Goal: Information Seeking & Learning: Learn about a topic

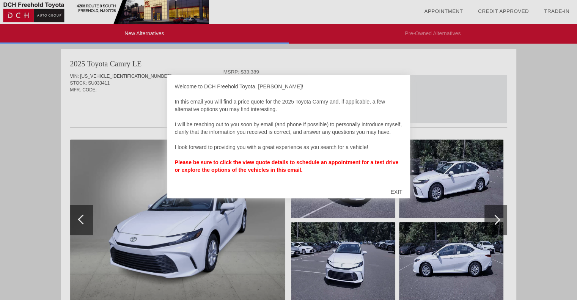
click at [253, 83] on div "Welcome to DCH Freehold Toyota, Joseph! In this email you will find a price quo…" at bounding box center [288, 132] width 227 height 99
click at [253, 78] on div "Welcome to DCH Freehold Toyota, Joseph! In this email you will find a price quo…" at bounding box center [288, 136] width 243 height 123
click at [256, 71] on div at bounding box center [288, 150] width 577 height 300
click at [394, 183] on div "EXIT" at bounding box center [396, 191] width 27 height 23
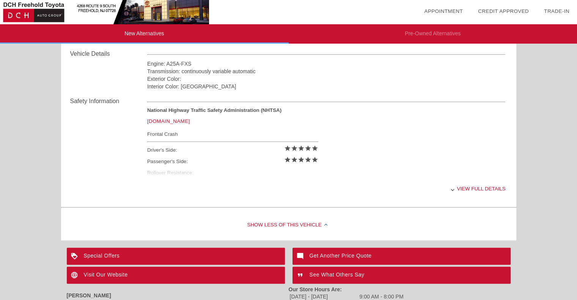
scroll to position [252, 0]
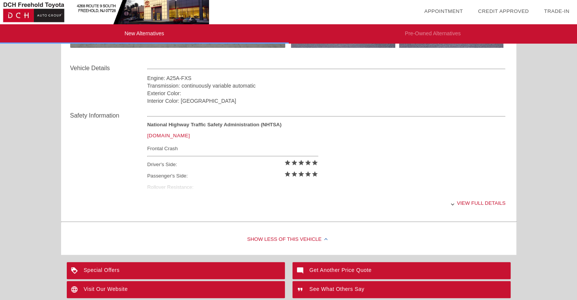
click at [477, 204] on div "View full details" at bounding box center [326, 203] width 358 height 19
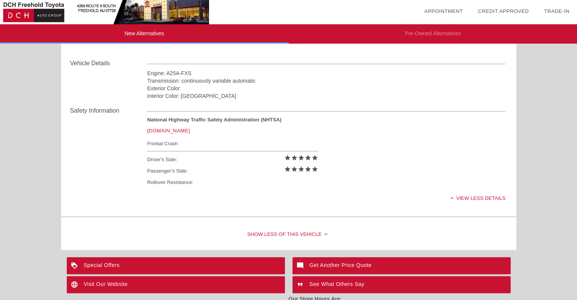
scroll to position [316, 0]
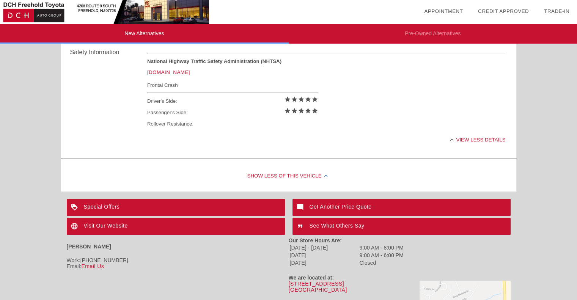
click at [90, 203] on div "Special Offers" at bounding box center [176, 207] width 218 height 17
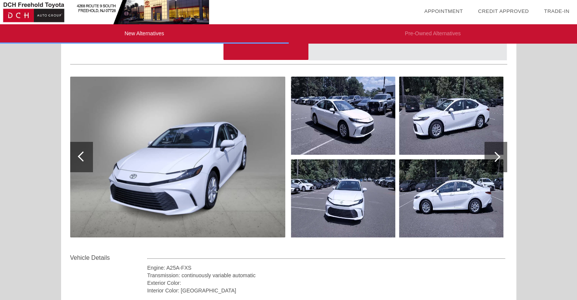
scroll to position [0, 0]
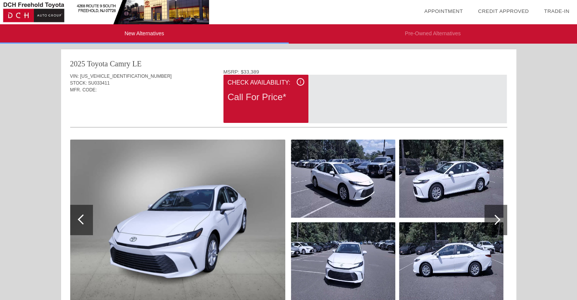
click at [503, 223] on div at bounding box center [495, 220] width 23 height 30
click at [499, 219] on div at bounding box center [495, 220] width 10 height 10
click at [497, 216] on div at bounding box center [495, 220] width 23 height 30
click at [494, 210] on div at bounding box center [495, 220] width 23 height 30
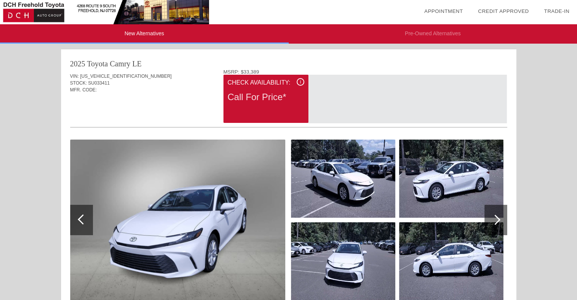
click at [494, 210] on div at bounding box center [495, 220] width 23 height 30
click at [491, 209] on div at bounding box center [495, 220] width 23 height 30
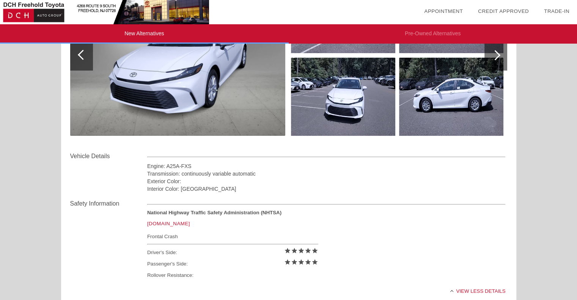
scroll to position [126, 0]
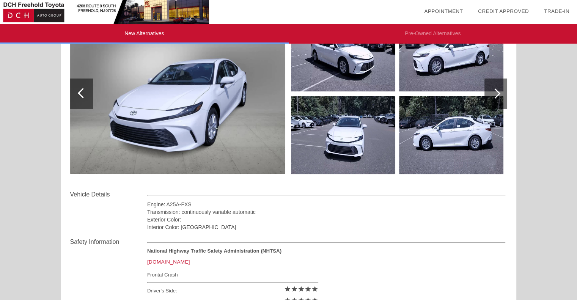
click at [251, 129] on img at bounding box center [177, 93] width 215 height 161
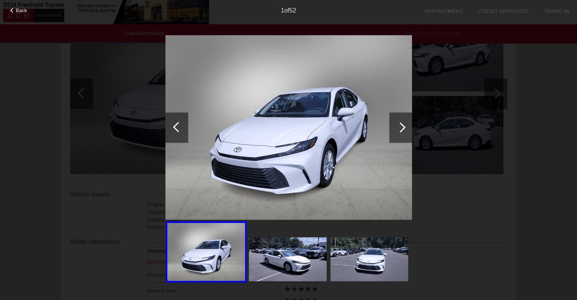
click at [398, 135] on div at bounding box center [400, 127] width 23 height 30
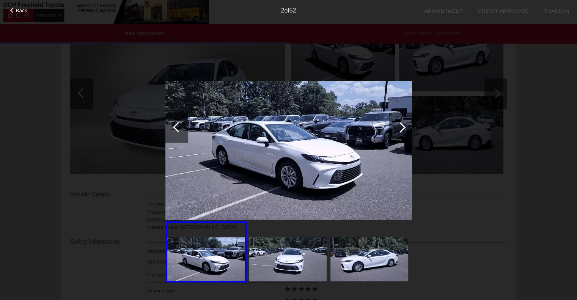
click at [396, 129] on div at bounding box center [400, 127] width 23 height 30
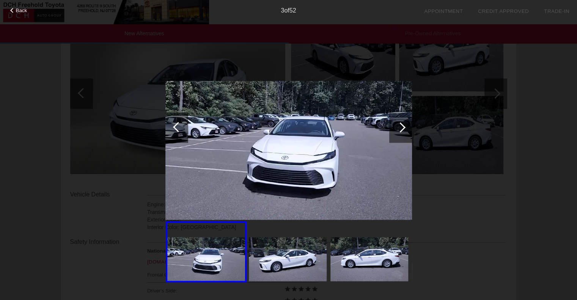
click at [396, 129] on div at bounding box center [400, 127] width 23 height 30
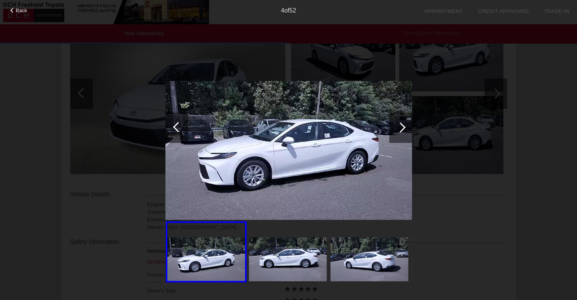
click at [396, 129] on div at bounding box center [400, 127] width 23 height 30
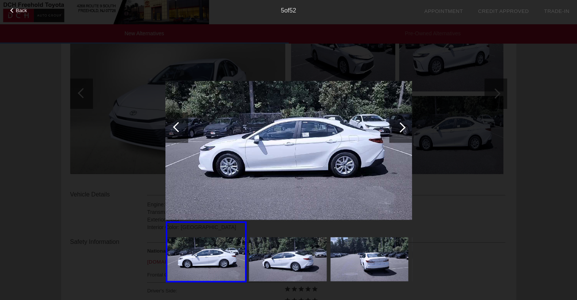
click at [396, 129] on div at bounding box center [400, 127] width 23 height 30
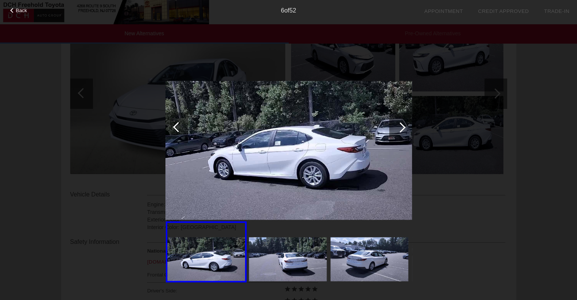
click at [396, 129] on div at bounding box center [400, 127] width 23 height 30
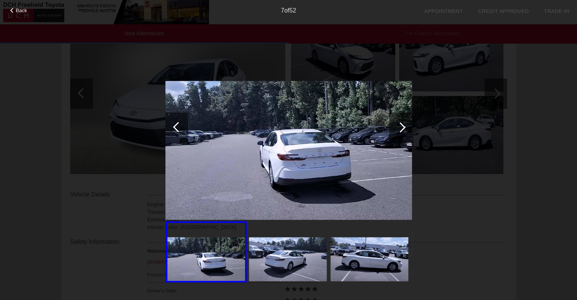
click at [396, 129] on div at bounding box center [400, 127] width 23 height 30
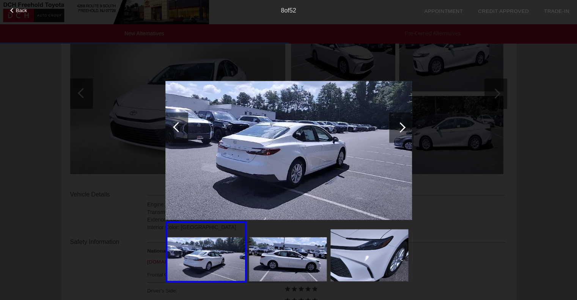
click at [396, 129] on div at bounding box center [400, 127] width 23 height 30
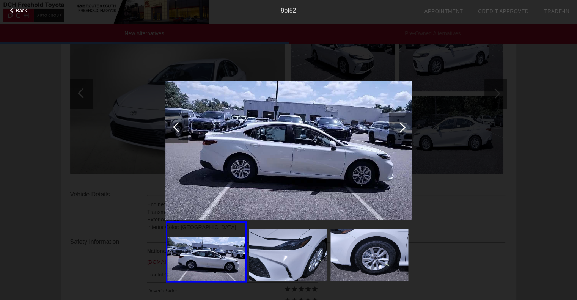
click at [396, 129] on div at bounding box center [400, 127] width 23 height 30
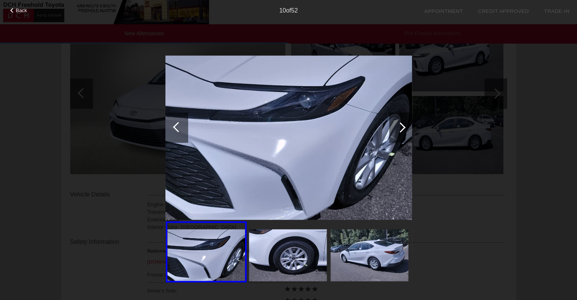
click at [396, 129] on div at bounding box center [400, 127] width 23 height 30
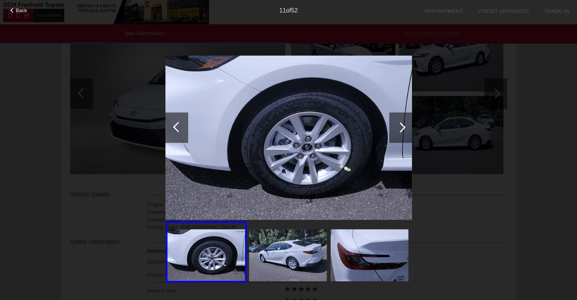
click at [396, 129] on div at bounding box center [400, 127] width 23 height 30
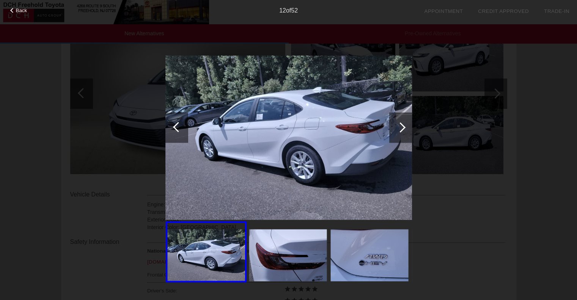
click at [396, 129] on div at bounding box center [400, 127] width 23 height 30
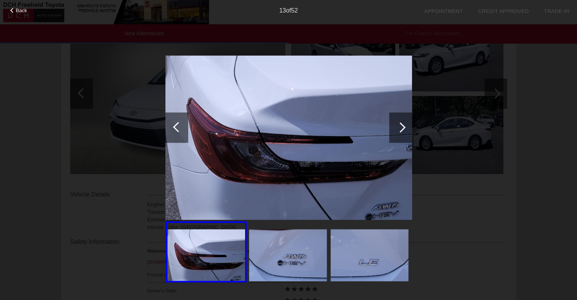
click at [396, 129] on div at bounding box center [400, 127] width 23 height 30
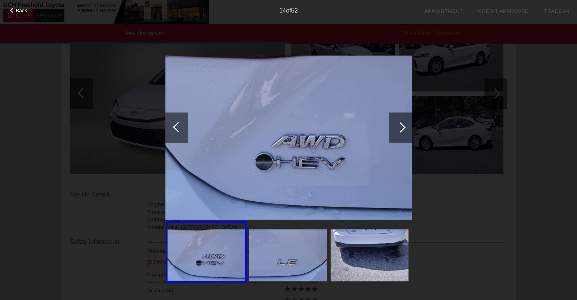
click at [396, 129] on div at bounding box center [400, 127] width 23 height 30
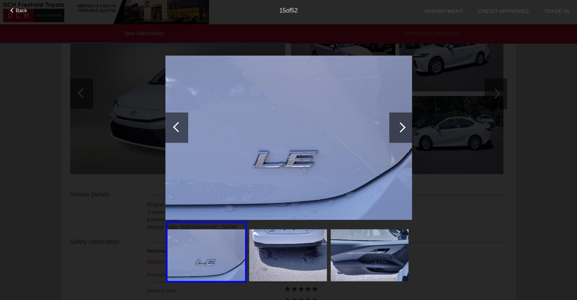
click at [396, 129] on div at bounding box center [400, 127] width 23 height 30
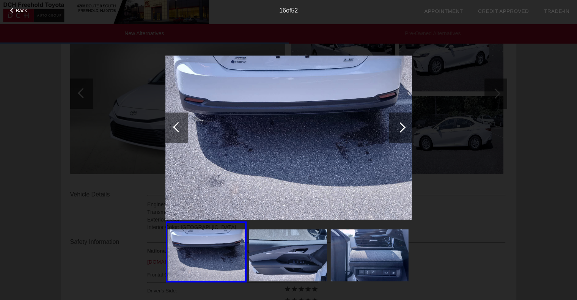
click at [396, 129] on div at bounding box center [400, 127] width 23 height 30
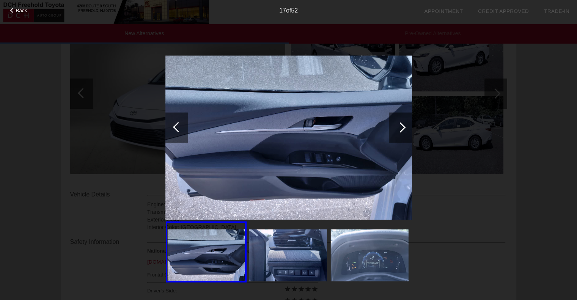
click at [396, 129] on div at bounding box center [400, 127] width 23 height 30
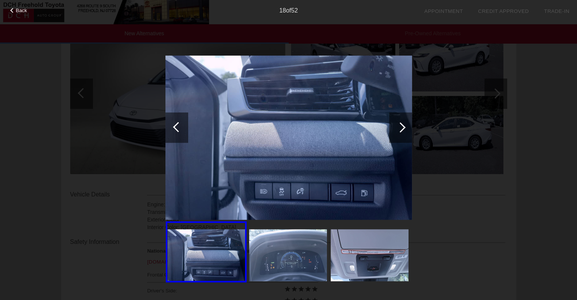
click at [396, 129] on div at bounding box center [400, 127] width 23 height 30
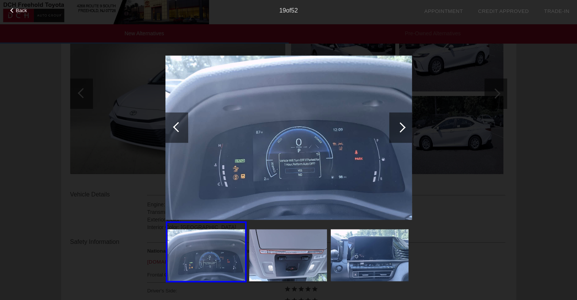
click at [396, 129] on div at bounding box center [400, 127] width 23 height 30
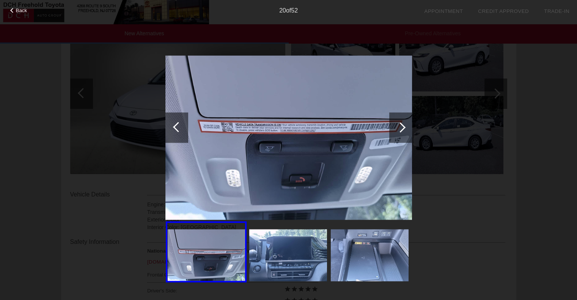
click at [396, 129] on div at bounding box center [400, 127] width 23 height 30
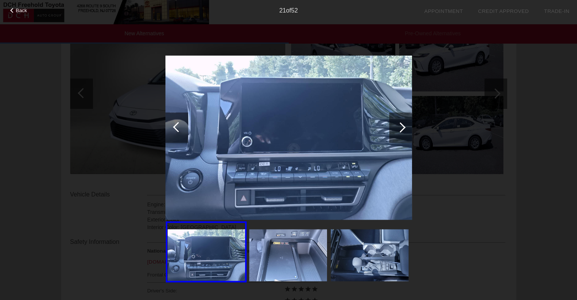
click at [396, 129] on div at bounding box center [400, 127] width 23 height 30
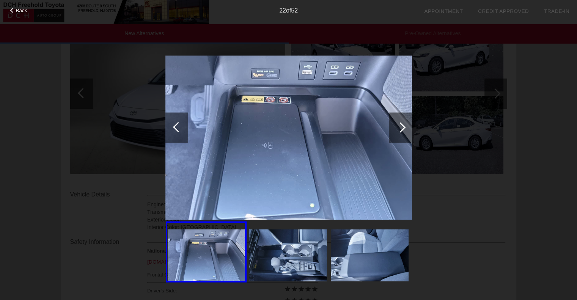
click at [396, 129] on div at bounding box center [400, 127] width 23 height 30
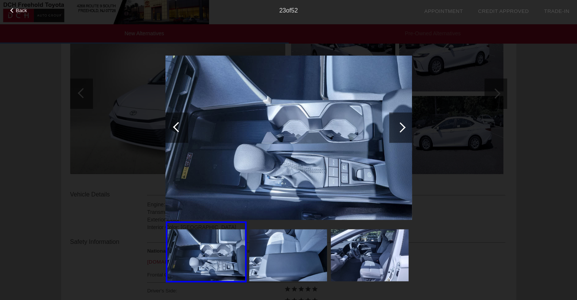
click at [396, 129] on div at bounding box center [400, 127] width 23 height 30
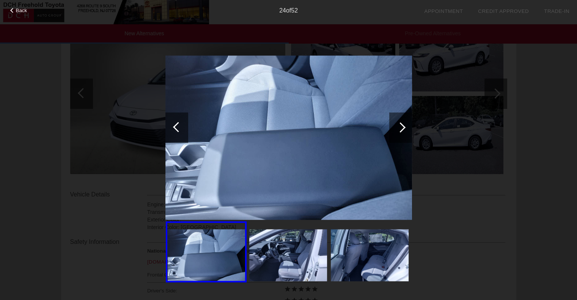
click at [396, 129] on div at bounding box center [400, 127] width 23 height 30
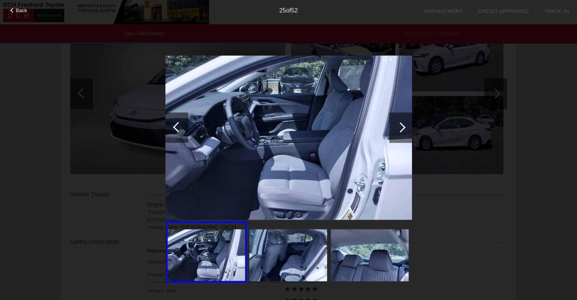
click at [396, 129] on div at bounding box center [400, 127] width 23 height 30
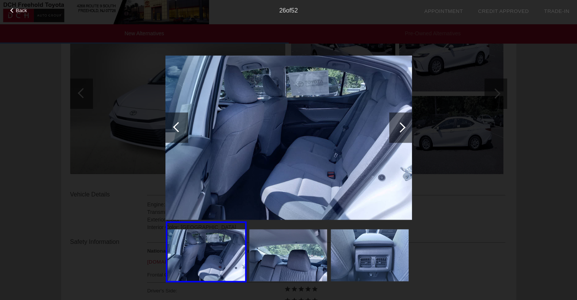
click at [396, 129] on div at bounding box center [400, 127] width 23 height 30
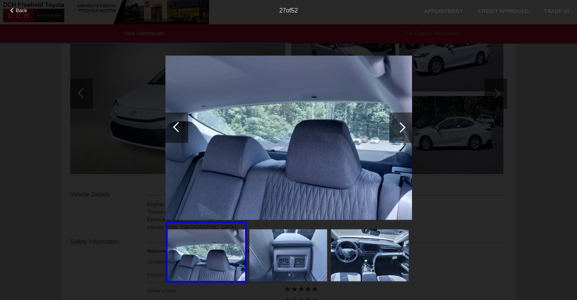
click at [396, 129] on div at bounding box center [400, 127] width 23 height 30
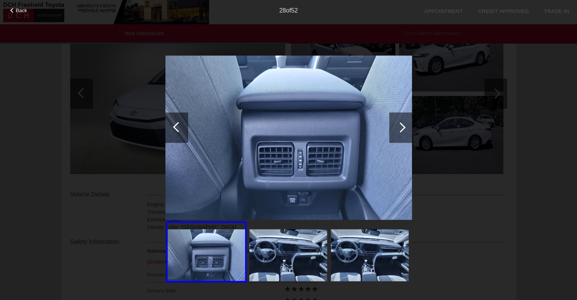
click at [396, 129] on div at bounding box center [400, 127] width 23 height 30
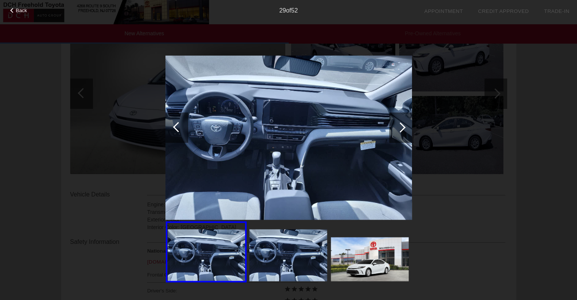
click at [396, 129] on div at bounding box center [400, 127] width 23 height 30
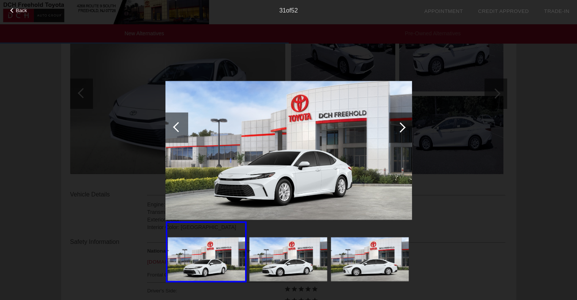
click at [396, 129] on div at bounding box center [400, 127] width 23 height 30
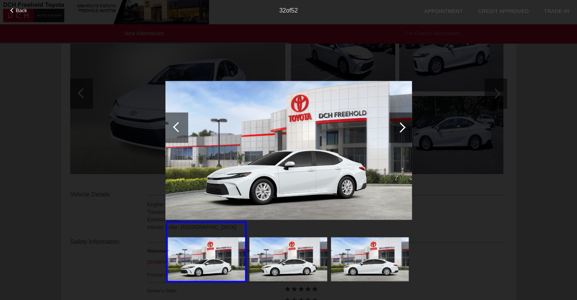
click at [396, 129] on div at bounding box center [400, 127] width 23 height 30
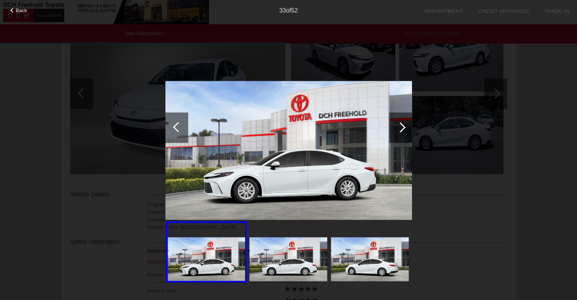
click at [396, 129] on div at bounding box center [400, 127] width 23 height 30
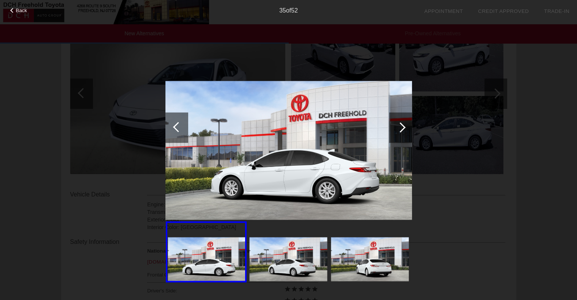
click at [396, 129] on div at bounding box center [400, 127] width 23 height 30
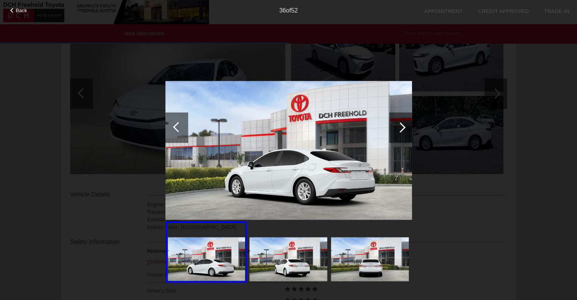
click at [396, 129] on div at bounding box center [400, 127] width 23 height 30
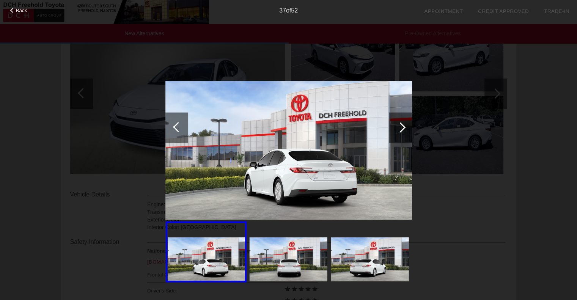
click at [396, 129] on div at bounding box center [400, 127] width 23 height 30
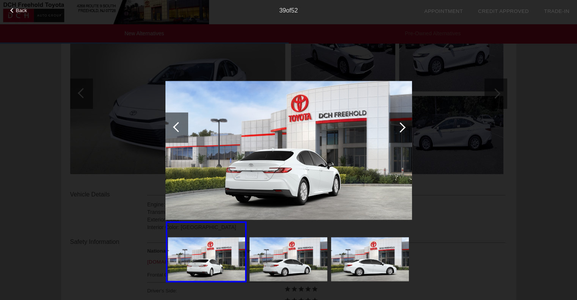
click at [396, 129] on div at bounding box center [400, 127] width 23 height 30
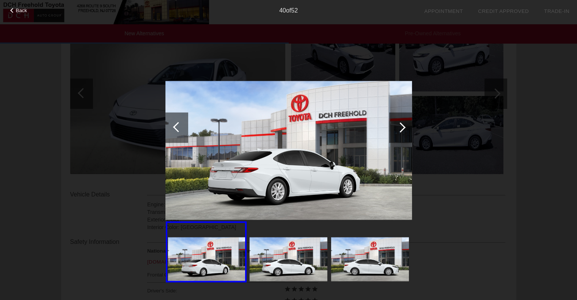
click at [396, 129] on div at bounding box center [400, 127] width 23 height 30
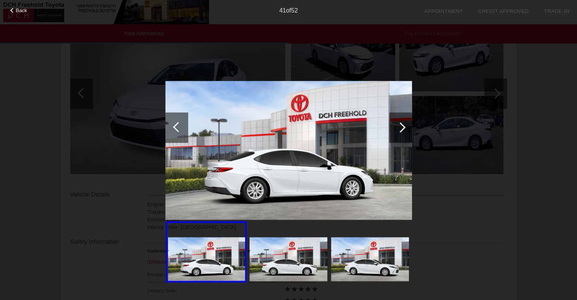
click at [396, 129] on div at bounding box center [400, 127] width 23 height 30
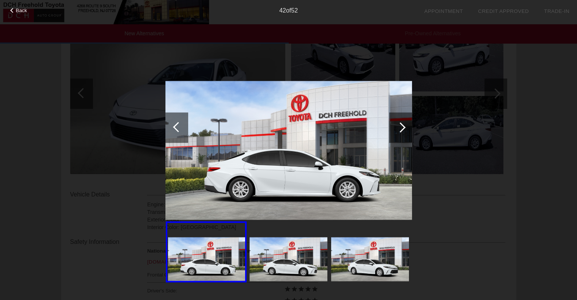
click at [396, 129] on div at bounding box center [400, 127] width 23 height 30
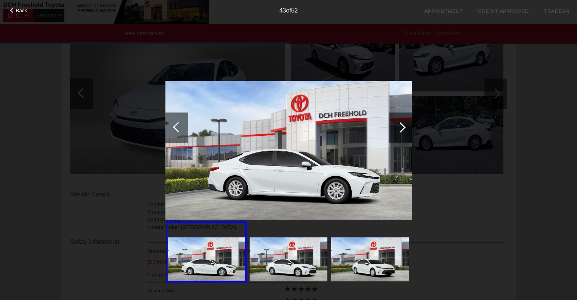
click at [396, 129] on div at bounding box center [400, 127] width 23 height 30
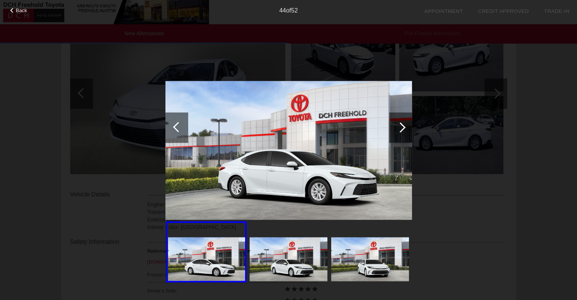
click at [396, 129] on div at bounding box center [400, 127] width 23 height 30
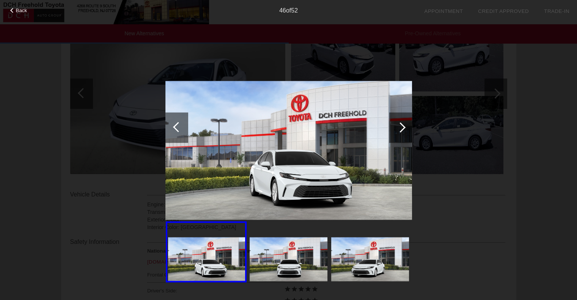
click at [396, 129] on div at bounding box center [400, 127] width 23 height 30
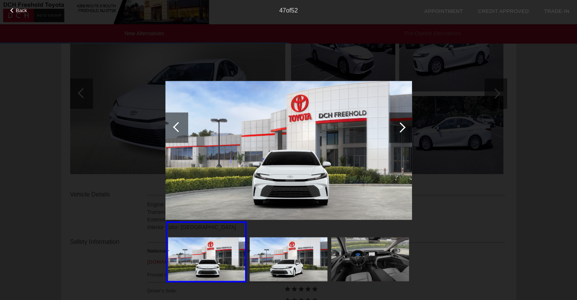
click at [396, 129] on div at bounding box center [400, 127] width 23 height 30
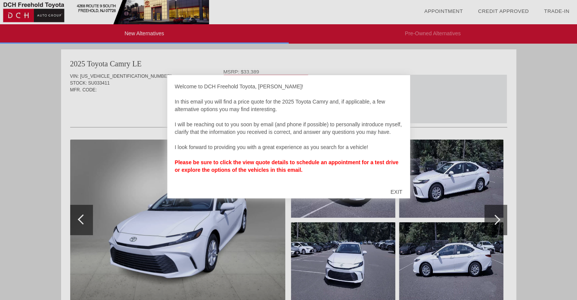
click at [395, 190] on div "EXIT" at bounding box center [396, 191] width 27 height 23
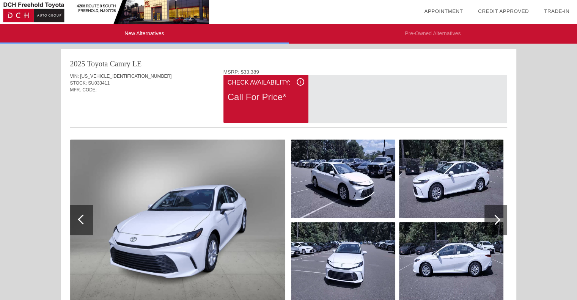
click at [260, 100] on div "Call For Price*" at bounding box center [265, 97] width 77 height 20
click at [287, 82] on div "Check Availability:" at bounding box center [265, 82] width 77 height 9
click at [303, 80] on div "i" at bounding box center [300, 82] width 8 height 8
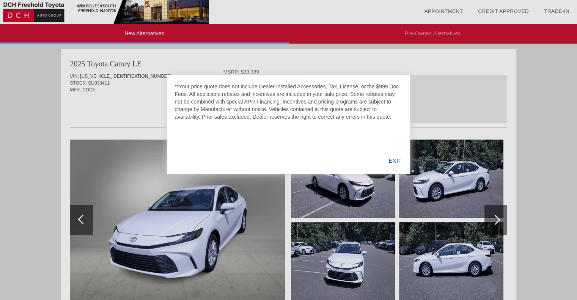
click at [392, 161] on div "EXIT" at bounding box center [394, 161] width 29 height 26
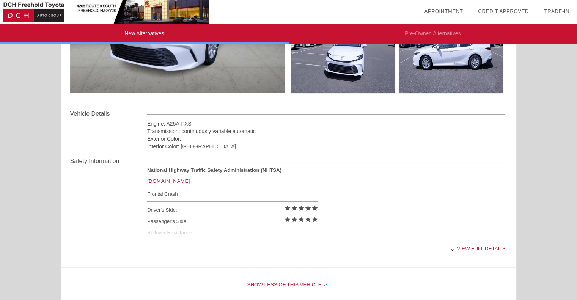
scroll to position [379, 0]
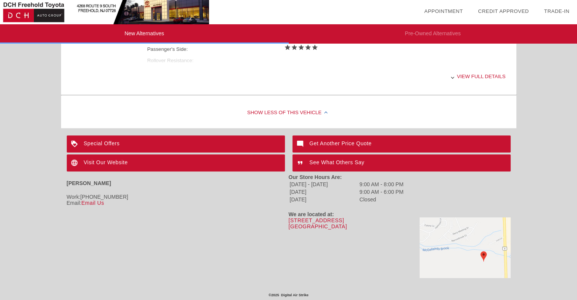
click at [315, 111] on div "Show Less of this Vehicle" at bounding box center [288, 113] width 455 height 30
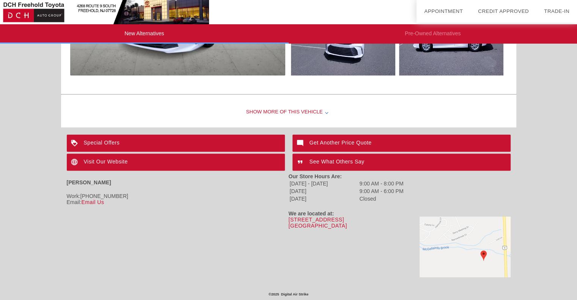
click at [315, 111] on div "Show More of this Vehicle" at bounding box center [288, 112] width 455 height 30
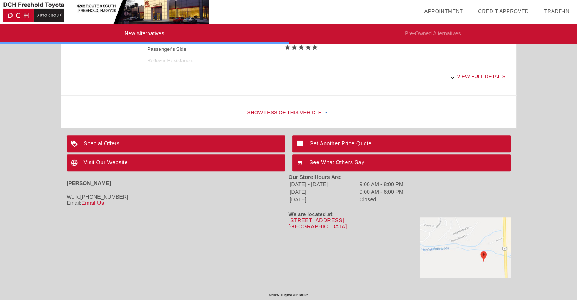
click at [471, 74] on div "View full details" at bounding box center [326, 76] width 358 height 19
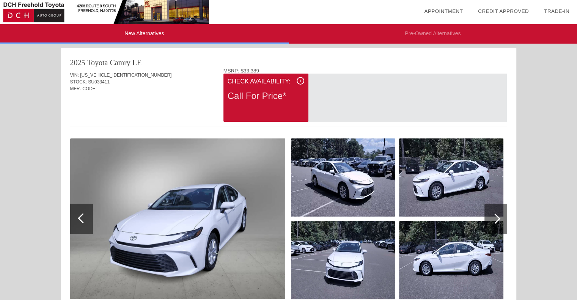
scroll to position [0, 0]
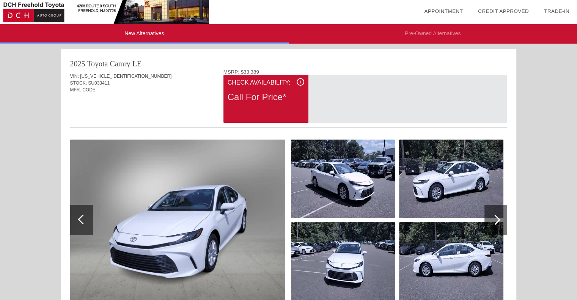
click at [492, 210] on div at bounding box center [495, 220] width 23 height 30
click at [500, 218] on div at bounding box center [495, 220] width 23 height 30
click at [438, 174] on img at bounding box center [451, 179] width 104 height 78
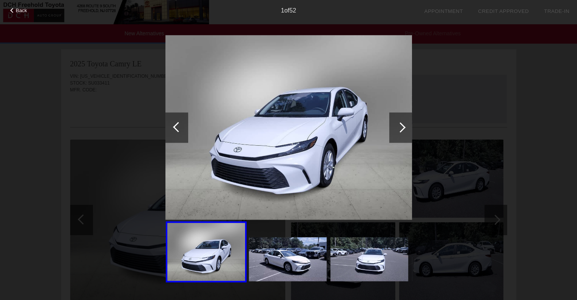
click at [400, 121] on div at bounding box center [400, 127] width 23 height 30
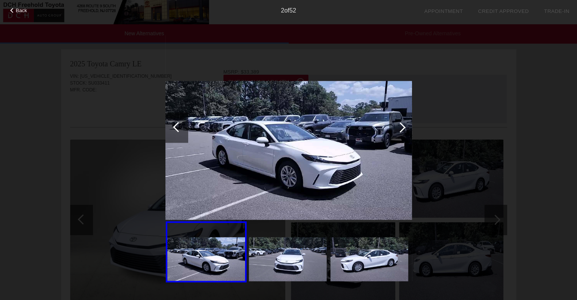
click at [396, 121] on div at bounding box center [400, 127] width 23 height 30
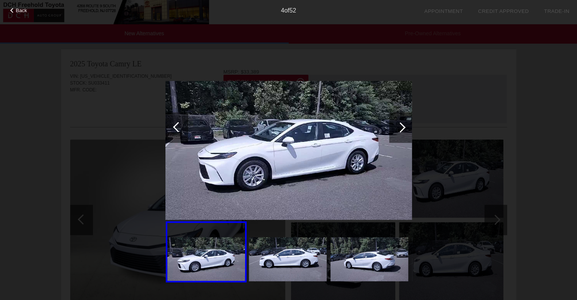
click at [396, 121] on div at bounding box center [400, 127] width 23 height 30
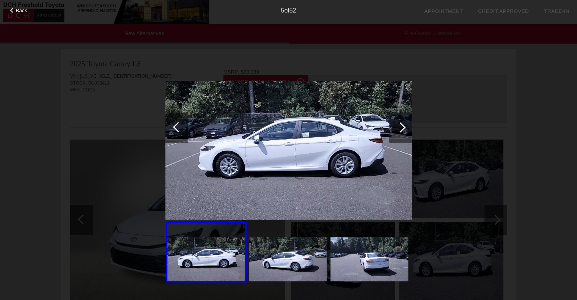
click at [396, 121] on div at bounding box center [400, 127] width 23 height 30
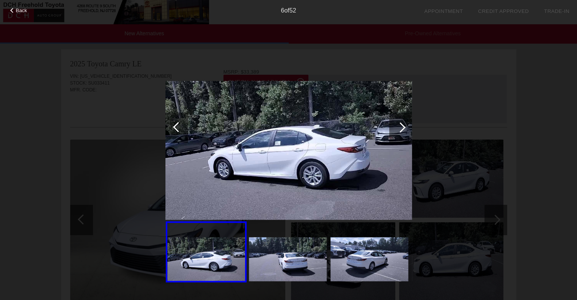
click at [396, 121] on div at bounding box center [400, 127] width 23 height 30
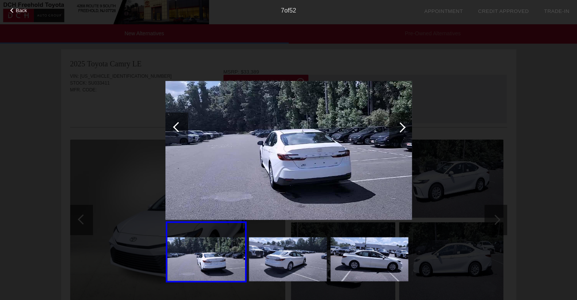
click at [396, 121] on div at bounding box center [400, 127] width 23 height 30
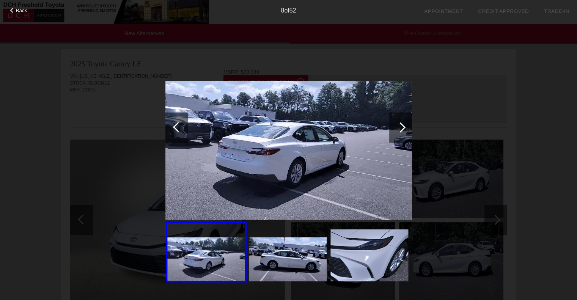
click at [396, 121] on div at bounding box center [400, 127] width 23 height 30
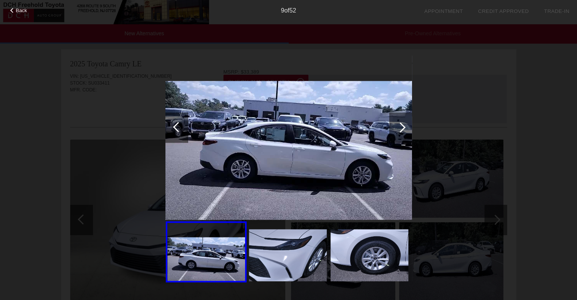
click at [396, 121] on div at bounding box center [400, 127] width 23 height 30
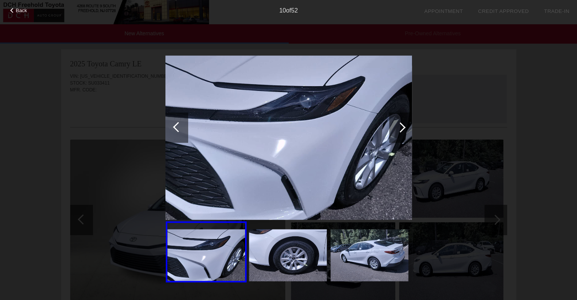
click at [396, 121] on div at bounding box center [400, 127] width 23 height 30
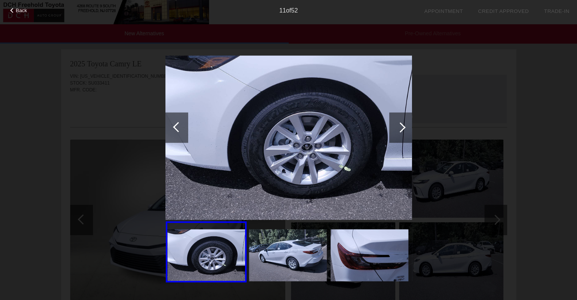
click at [396, 121] on div at bounding box center [400, 127] width 23 height 30
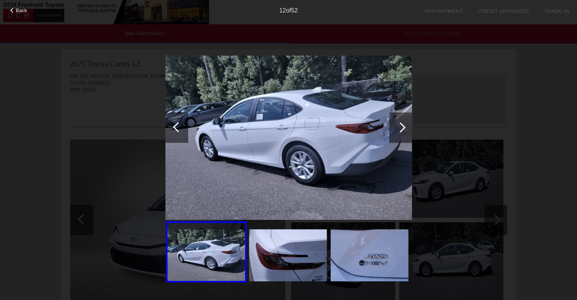
click at [396, 121] on div at bounding box center [400, 127] width 23 height 30
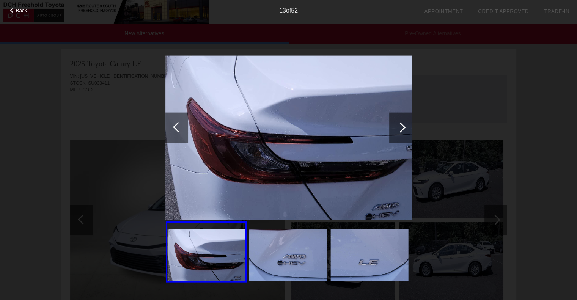
click at [396, 121] on div at bounding box center [400, 127] width 23 height 30
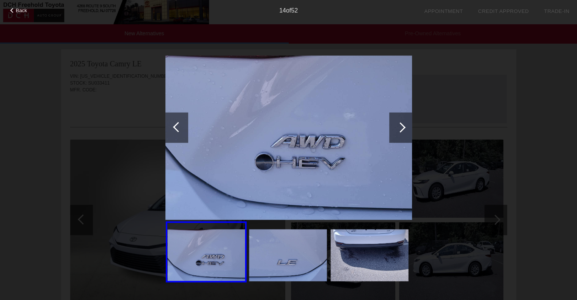
click at [396, 121] on div at bounding box center [400, 127] width 23 height 30
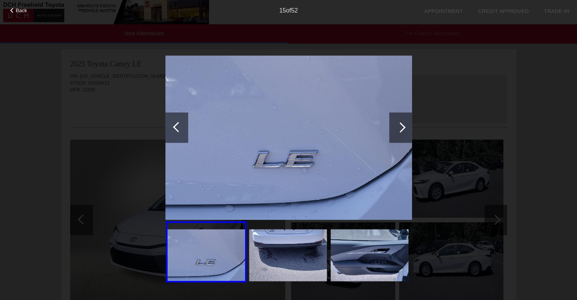
click at [396, 121] on div at bounding box center [400, 127] width 23 height 30
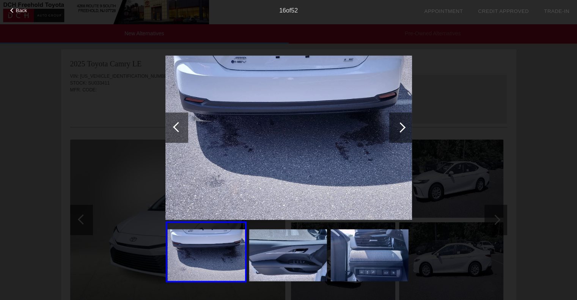
click at [396, 121] on div at bounding box center [400, 127] width 23 height 30
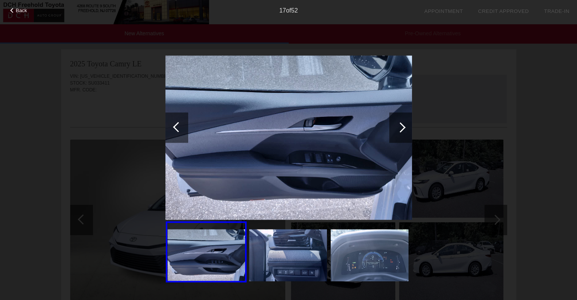
click at [396, 121] on div at bounding box center [400, 127] width 23 height 30
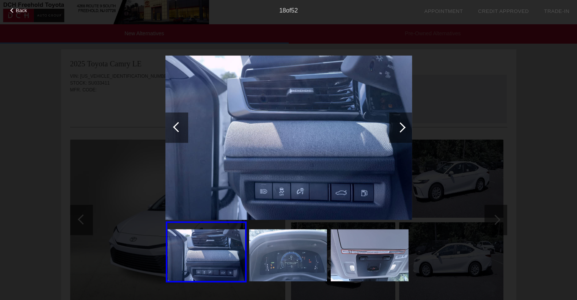
click at [396, 121] on div at bounding box center [400, 127] width 23 height 30
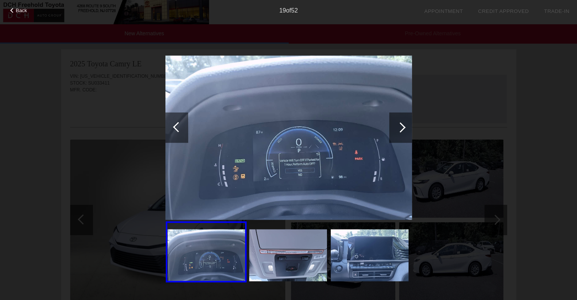
click at [396, 121] on div at bounding box center [400, 127] width 23 height 30
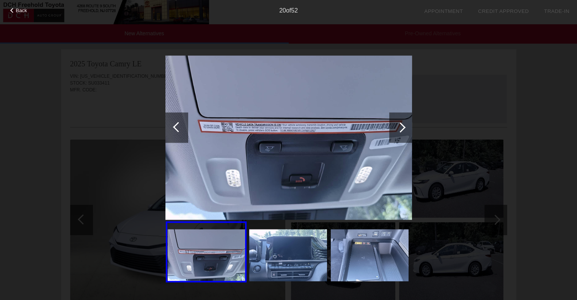
click at [396, 121] on div at bounding box center [400, 127] width 23 height 30
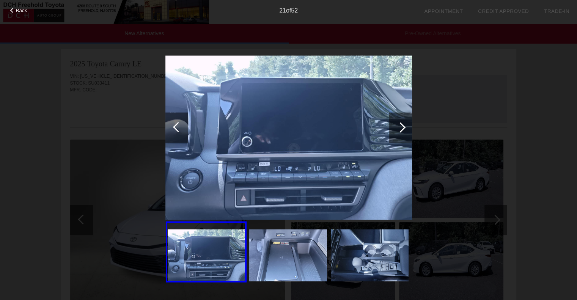
click at [396, 121] on div at bounding box center [400, 127] width 23 height 30
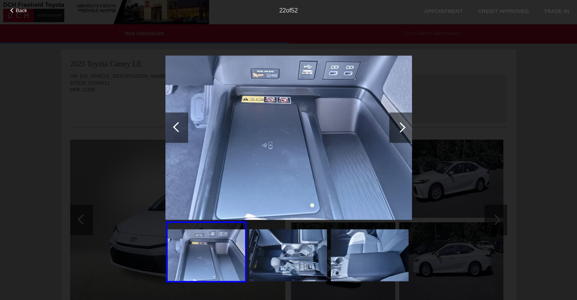
click at [396, 121] on div at bounding box center [400, 127] width 23 height 30
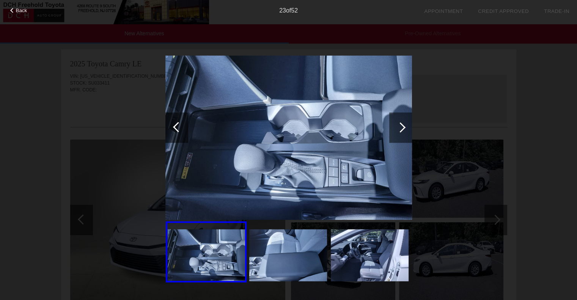
click at [396, 121] on div at bounding box center [400, 127] width 23 height 30
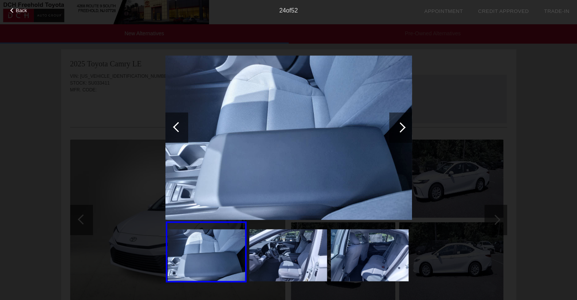
click at [396, 121] on div at bounding box center [400, 127] width 23 height 30
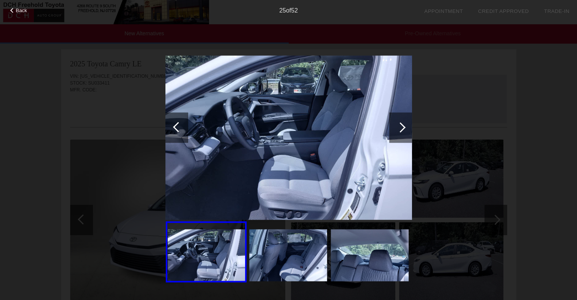
click at [406, 122] on div at bounding box center [400, 127] width 23 height 30
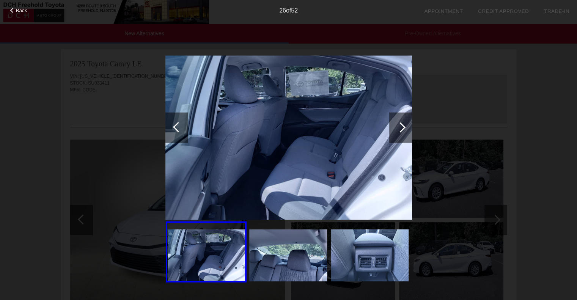
click at [406, 122] on div at bounding box center [400, 127] width 23 height 30
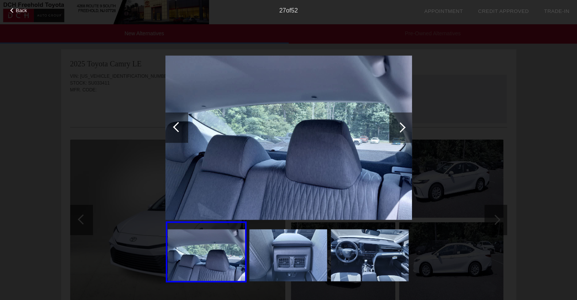
click at [406, 122] on div at bounding box center [400, 127] width 23 height 30
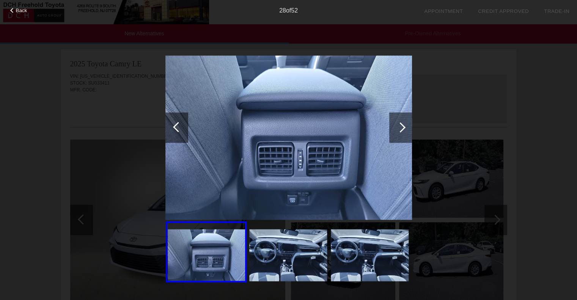
click at [406, 122] on div at bounding box center [400, 127] width 23 height 30
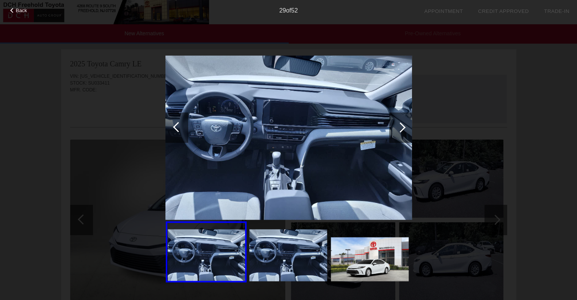
click at [406, 122] on div at bounding box center [400, 127] width 23 height 30
